Goal: Information Seeking & Learning: Check status

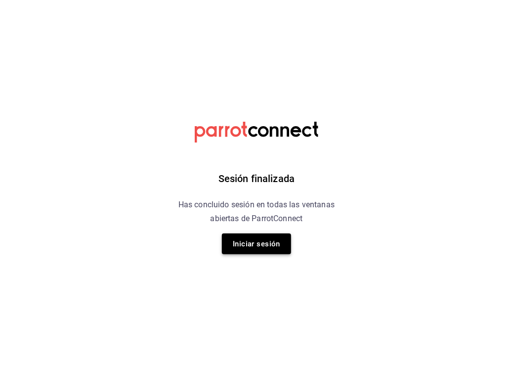
click at [256, 240] on button "Iniciar sesión" at bounding box center [256, 243] width 69 height 21
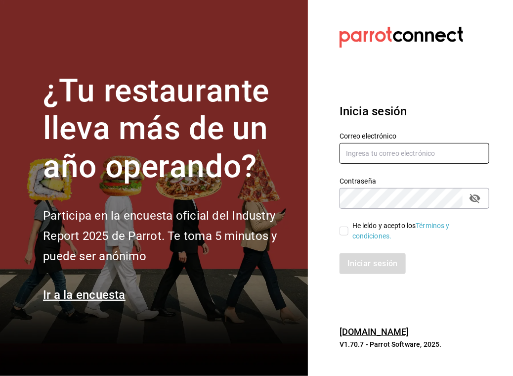
type input "pzepeda@eci.edu.mx"
click at [345, 230] on input "He leído y acepto los Términos y condiciones." at bounding box center [344, 231] width 9 height 9
checkbox input "true"
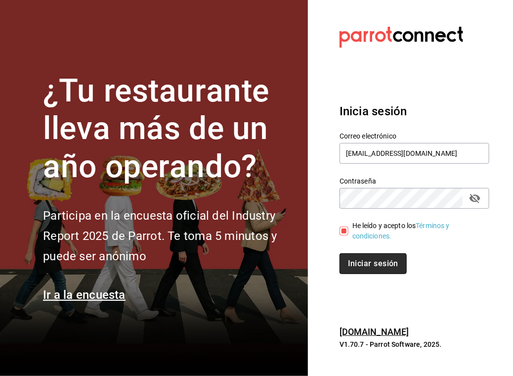
click at [363, 262] on button "Iniciar sesión" at bounding box center [373, 263] width 67 height 21
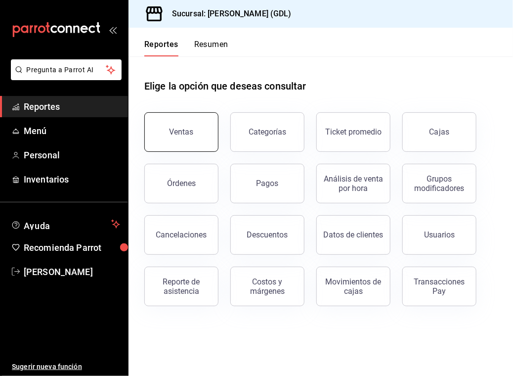
click at [192, 128] on button "Ventas" at bounding box center [181, 132] width 74 height 40
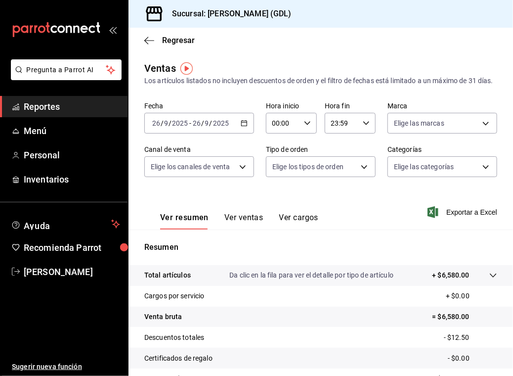
click at [244, 127] on icon "button" at bounding box center [244, 123] width 7 height 7
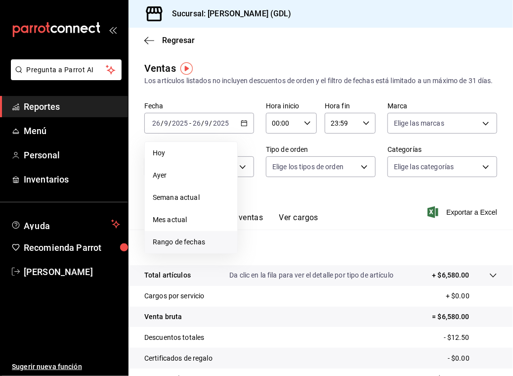
click at [187, 247] on span "Rango de fechas" at bounding box center [191, 242] width 77 height 10
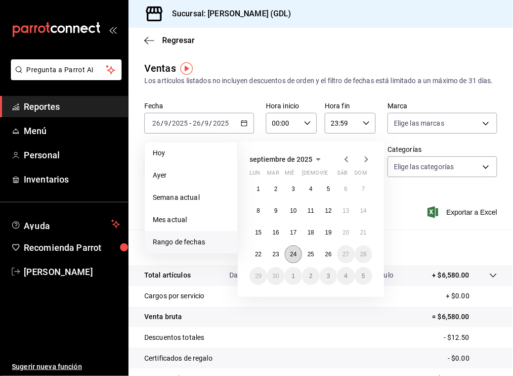
click at [295, 258] on abbr "24" at bounding box center [293, 254] width 6 height 7
click at [295, 265] on div "Resumen Total artículos Da clic en la fila para ver el detalle por tipo de artí…" at bounding box center [321, 341] width 385 height 201
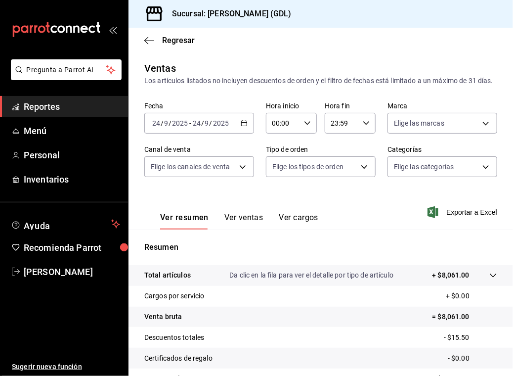
scroll to position [109, 0]
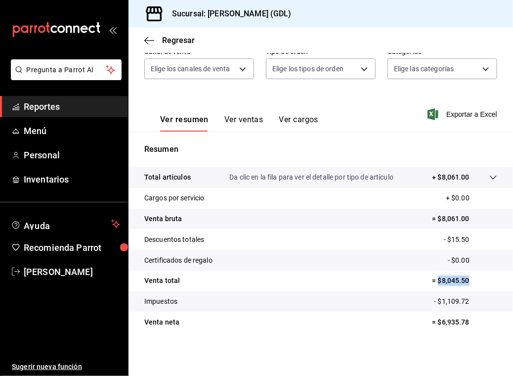
drag, startPoint x: 432, startPoint y: 280, endPoint x: 468, endPoint y: 279, distance: 36.1
click at [468, 279] on p "= $8,045.50" at bounding box center [465, 281] width 65 height 10
copy p "$8,045.50"
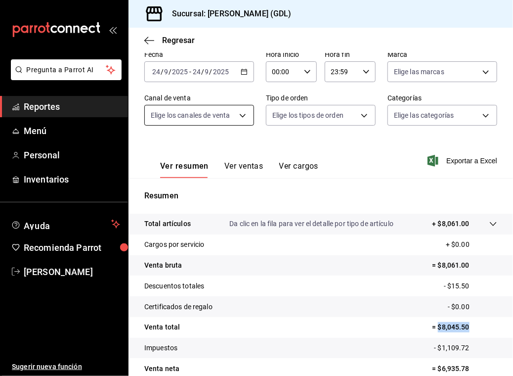
scroll to position [50, 0]
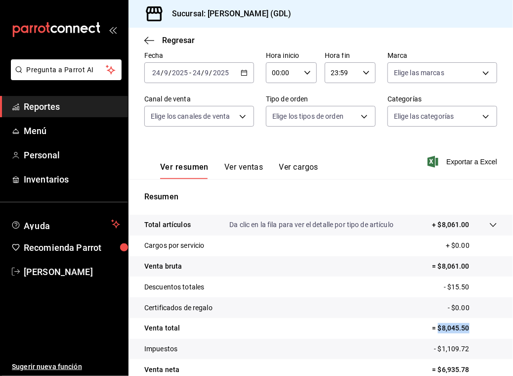
click at [243, 76] on icon "button" at bounding box center [244, 72] width 7 height 7
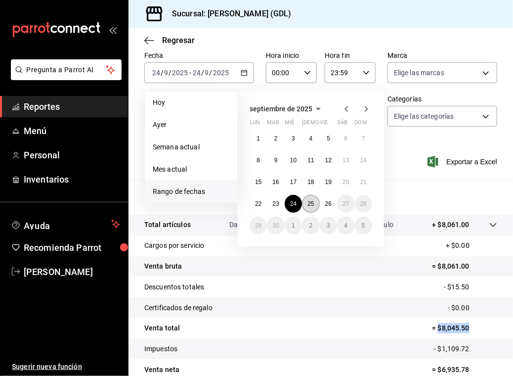
click at [311, 207] on abbr "25" at bounding box center [311, 203] width 6 height 7
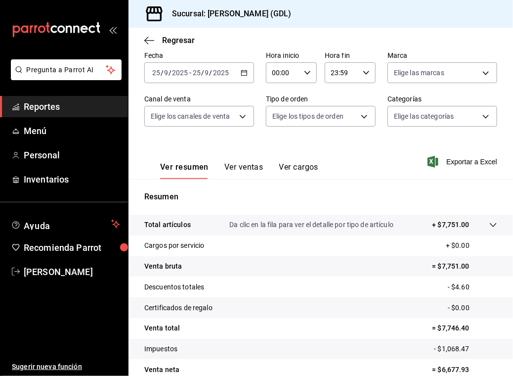
scroll to position [109, 0]
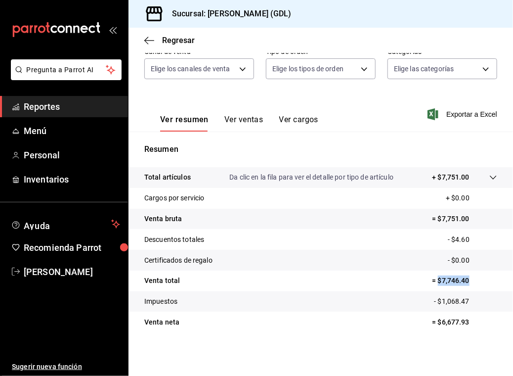
drag, startPoint x: 432, startPoint y: 282, endPoint x: 469, endPoint y: 284, distance: 37.2
click at [469, 284] on p "= $7,746.40" at bounding box center [465, 281] width 65 height 10
copy p "$7,746.40"
click at [147, 38] on icon "button" at bounding box center [149, 40] width 10 height 9
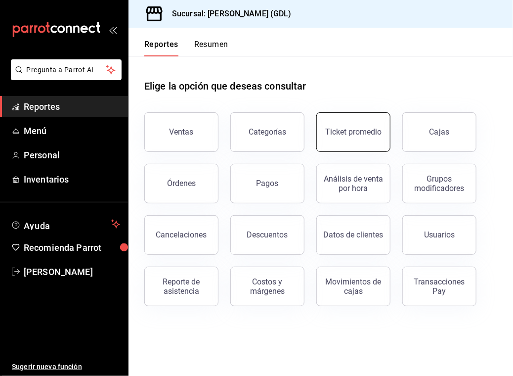
click at [328, 142] on button "Ticket promedio" at bounding box center [354, 132] width 74 height 40
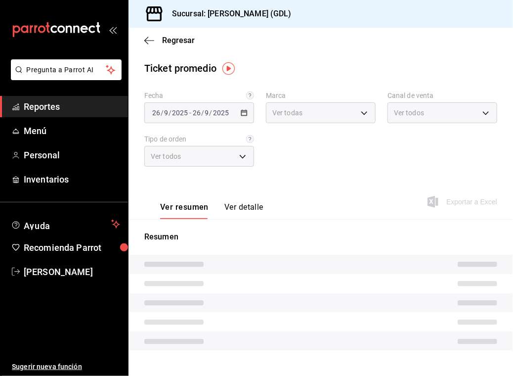
type input "c98b01ad-3431-465a-b391-fd370b6183a3"
type input "PARROT,UBER_EATS,RAPPI,DIDI_FOOD,ONLINE"
type input "5ecffce5-4264-4a64-9be0-877fe03393fb,864f8ddf-f8b3-4635-a869-96c2fe4116ec,b5d94…"
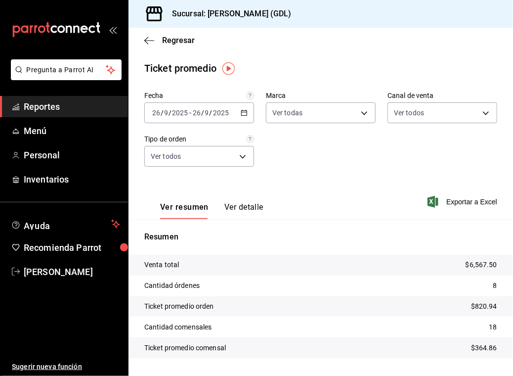
click at [241, 109] on icon "button" at bounding box center [244, 112] width 7 height 7
click at [291, 149] on div "Fecha [DATE] [DATE] - [DATE] [DATE] Marca Ver todas c98b01ad-3431-465a-b391-fd3…" at bounding box center [320, 135] width 353 height 87
click at [242, 113] on icon "button" at bounding box center [244, 112] width 7 height 7
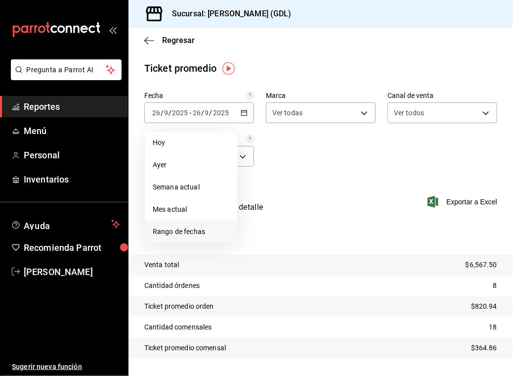
click at [181, 227] on span "Rango de fechas" at bounding box center [191, 232] width 77 height 10
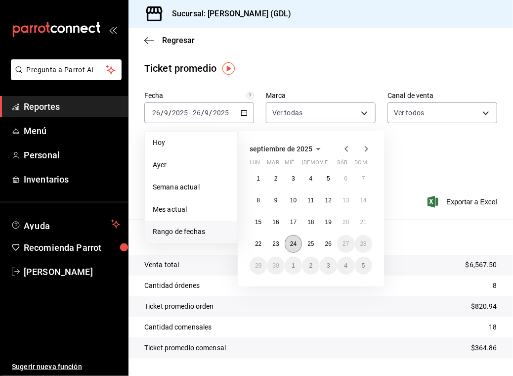
click at [287, 244] on button "24" at bounding box center [293, 244] width 17 height 18
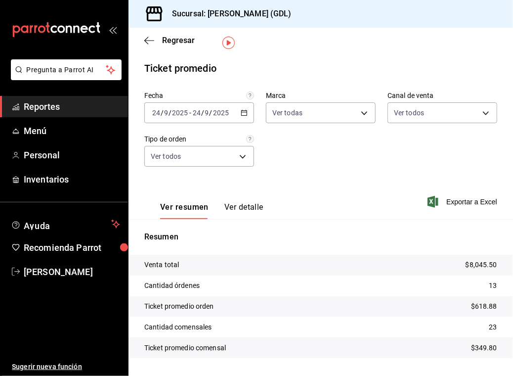
scroll to position [26, 0]
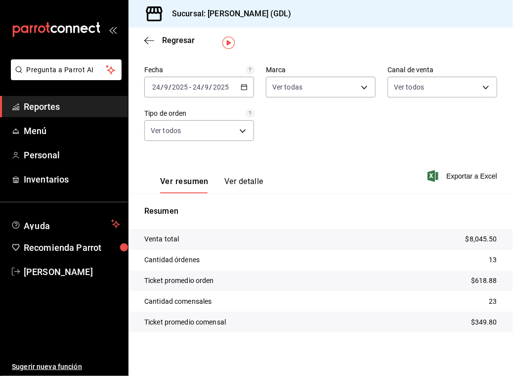
click at [244, 86] on icon "button" at bounding box center [244, 87] width 7 height 7
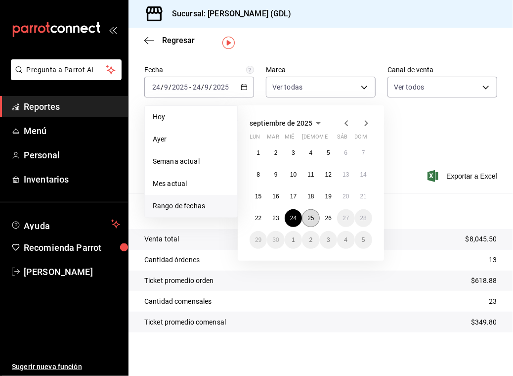
click at [307, 215] on button "25" at bounding box center [310, 218] width 17 height 18
